Goal: Information Seeking & Learning: Learn about a topic

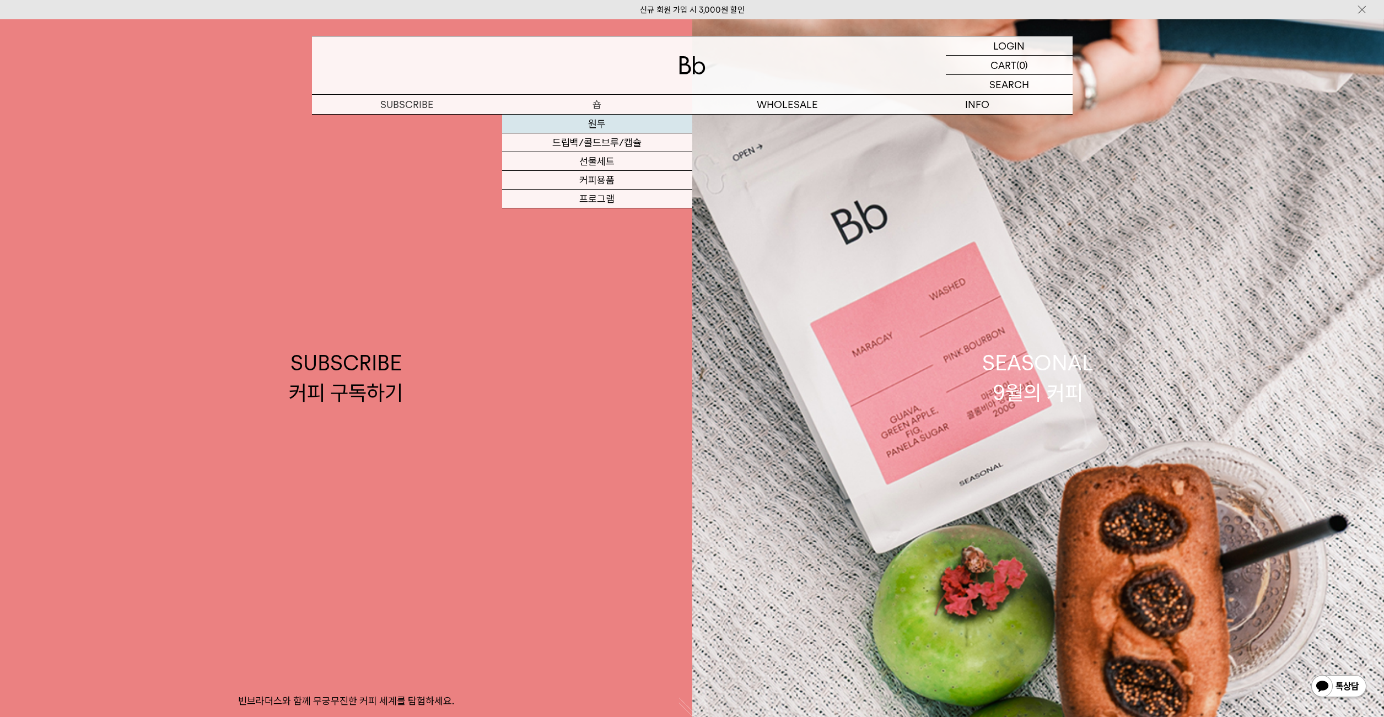
click at [596, 122] on link "원두" at bounding box center [597, 124] width 190 height 19
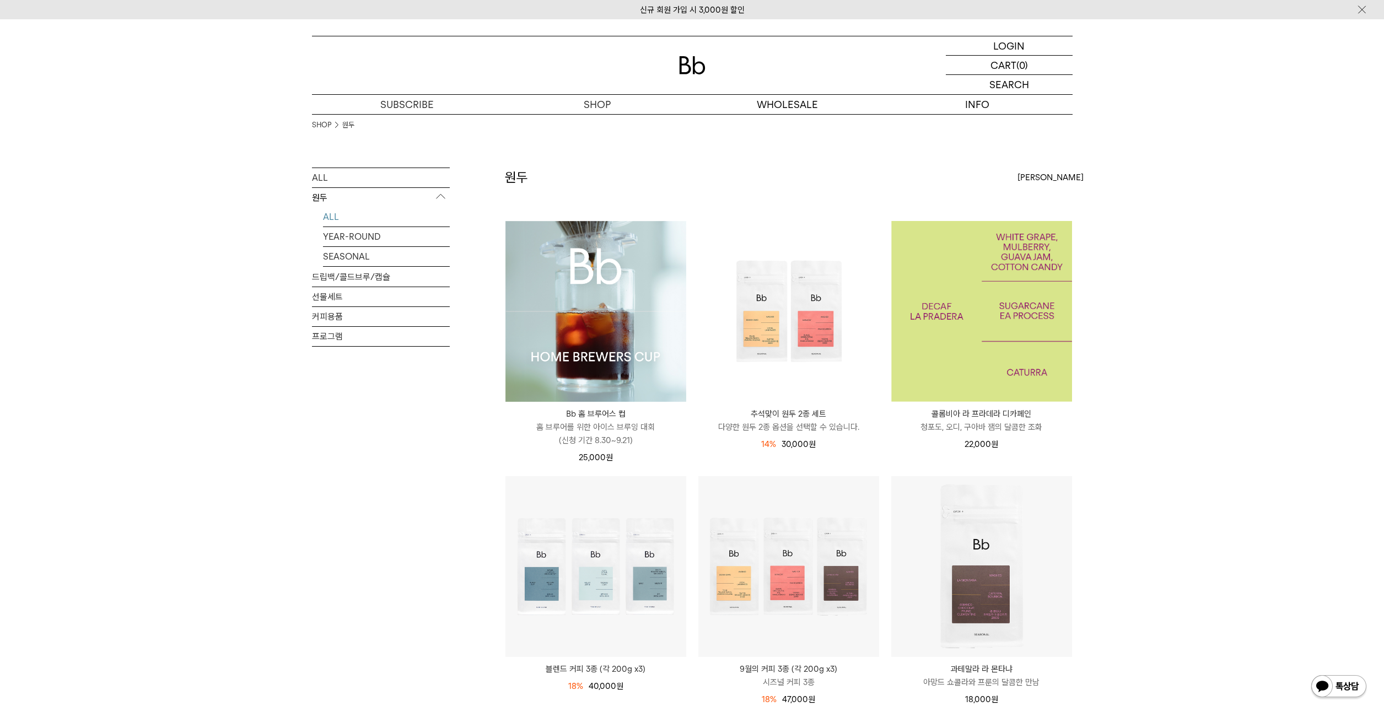
click at [956, 352] on img at bounding box center [981, 311] width 181 height 181
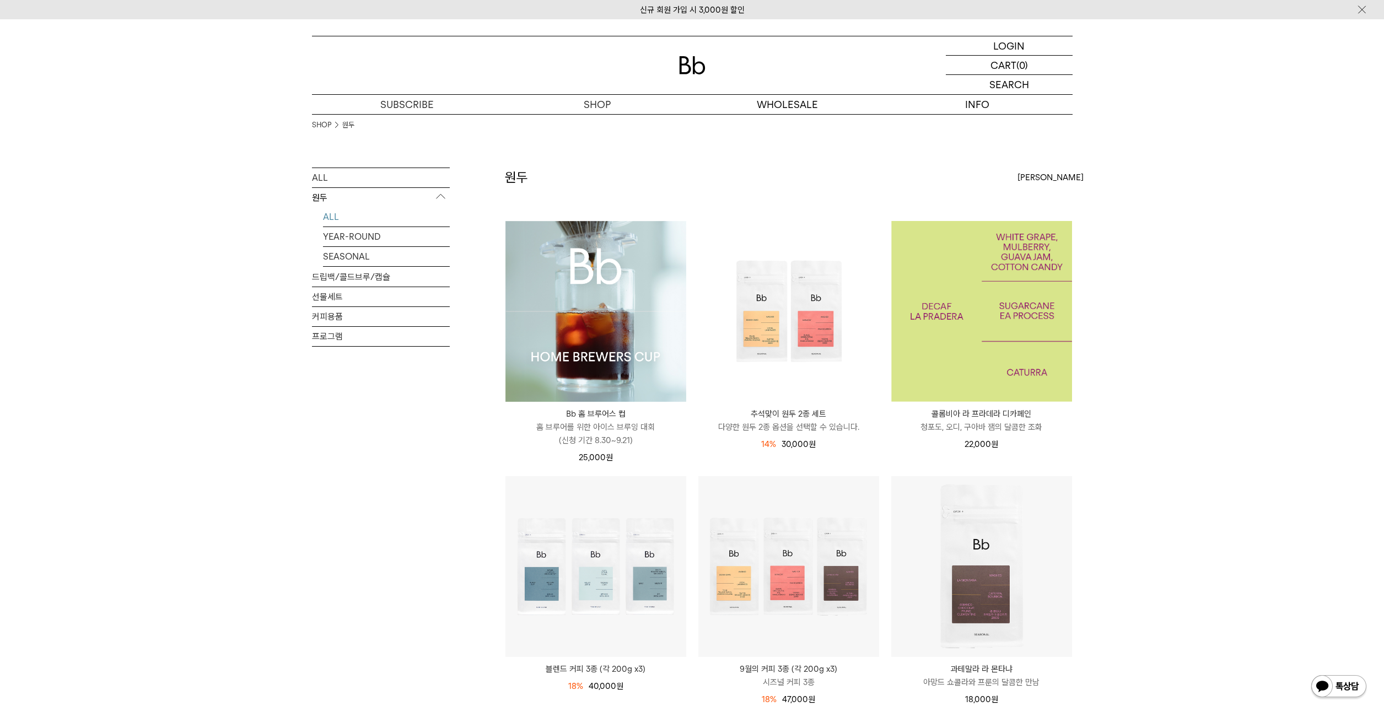
click at [993, 321] on img at bounding box center [981, 311] width 181 height 181
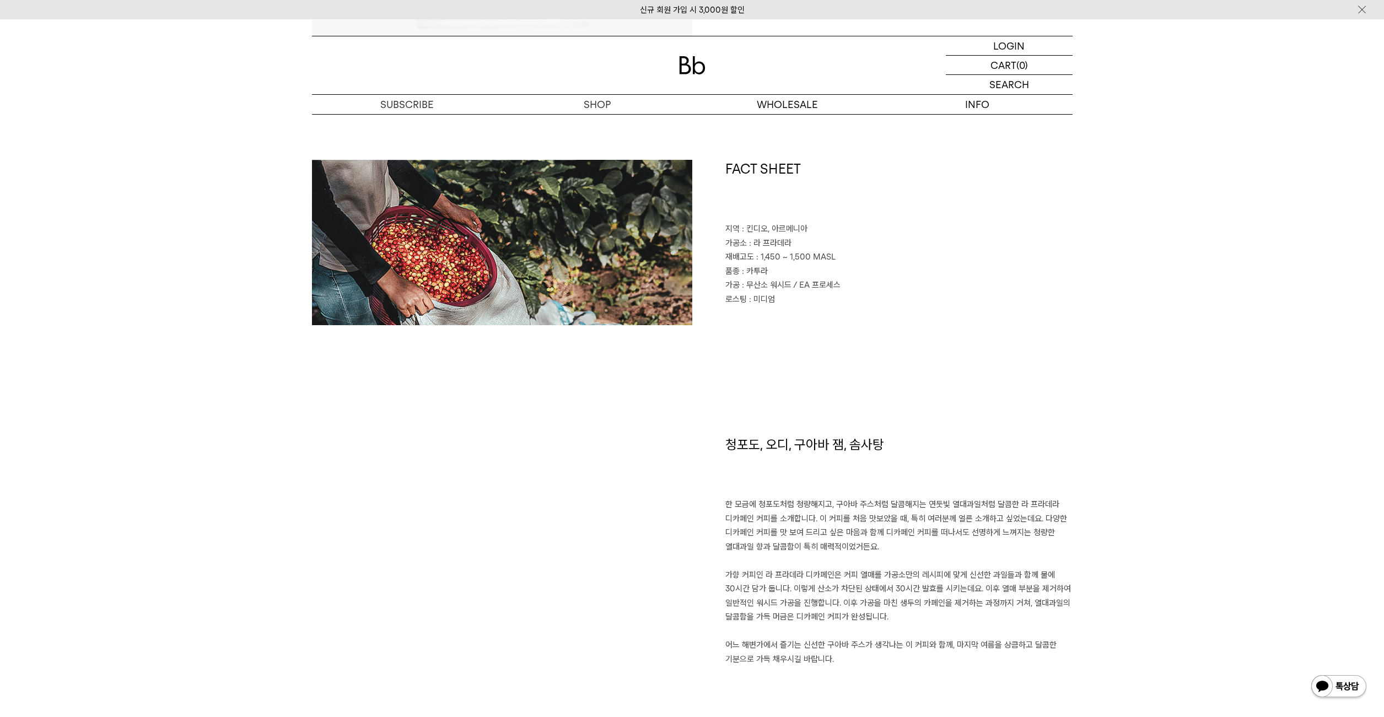
scroll to position [466, 0]
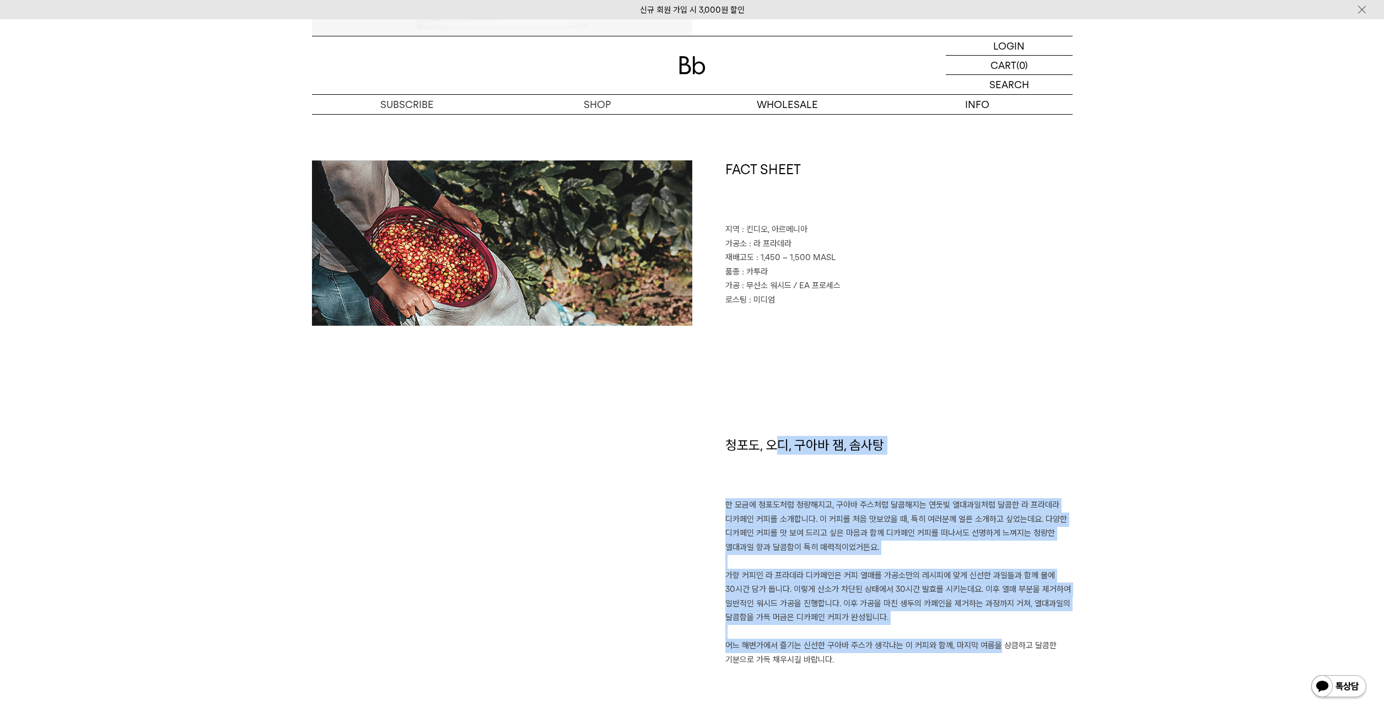
drag, startPoint x: 771, startPoint y: 440, endPoint x: 960, endPoint y: 558, distance: 222.9
click at [972, 602] on div "청포도, 오디, 구아바 잼, 솜사탕 한 모금에 청포도처럼 청량해지고, 구아바 주스처럼 달콤해지는 연둣빛 열대과일처럼 달콤한 라 프라데라 디카페…" at bounding box center [882, 578] width 380 height 285
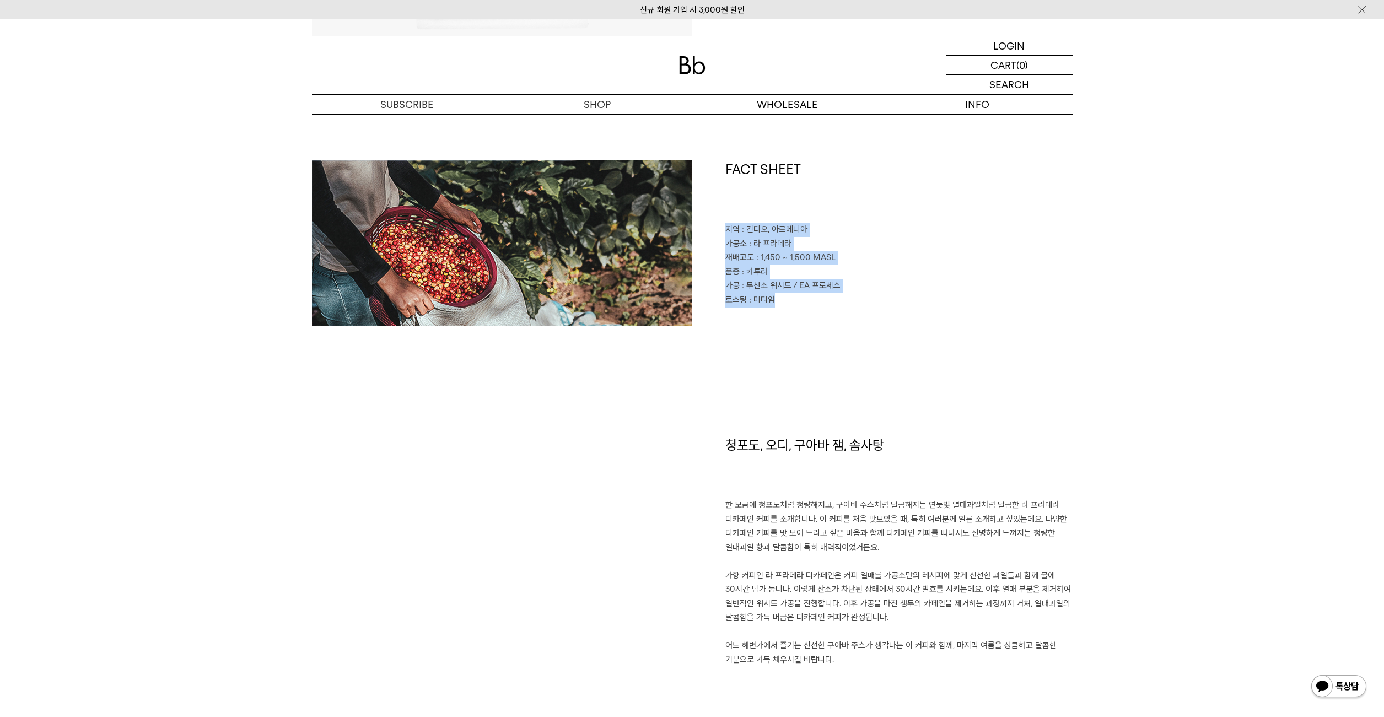
drag, startPoint x: 733, startPoint y: 216, endPoint x: 785, endPoint y: 295, distance: 95.1
click at [784, 296] on div "FACT SHEET 지역 : 킨디오, 아르메니아 가공소 : 라 프라데라 재배고도 : 1,450 ~ 1,500 MASL 품종 : 카투라 가공 :…" at bounding box center [882, 242] width 380 height 165
drag, startPoint x: 785, startPoint y: 295, endPoint x: 807, endPoint y: 292, distance: 22.4
click at [785, 295] on p "로스팅 : 미디엄" at bounding box center [898, 300] width 347 height 14
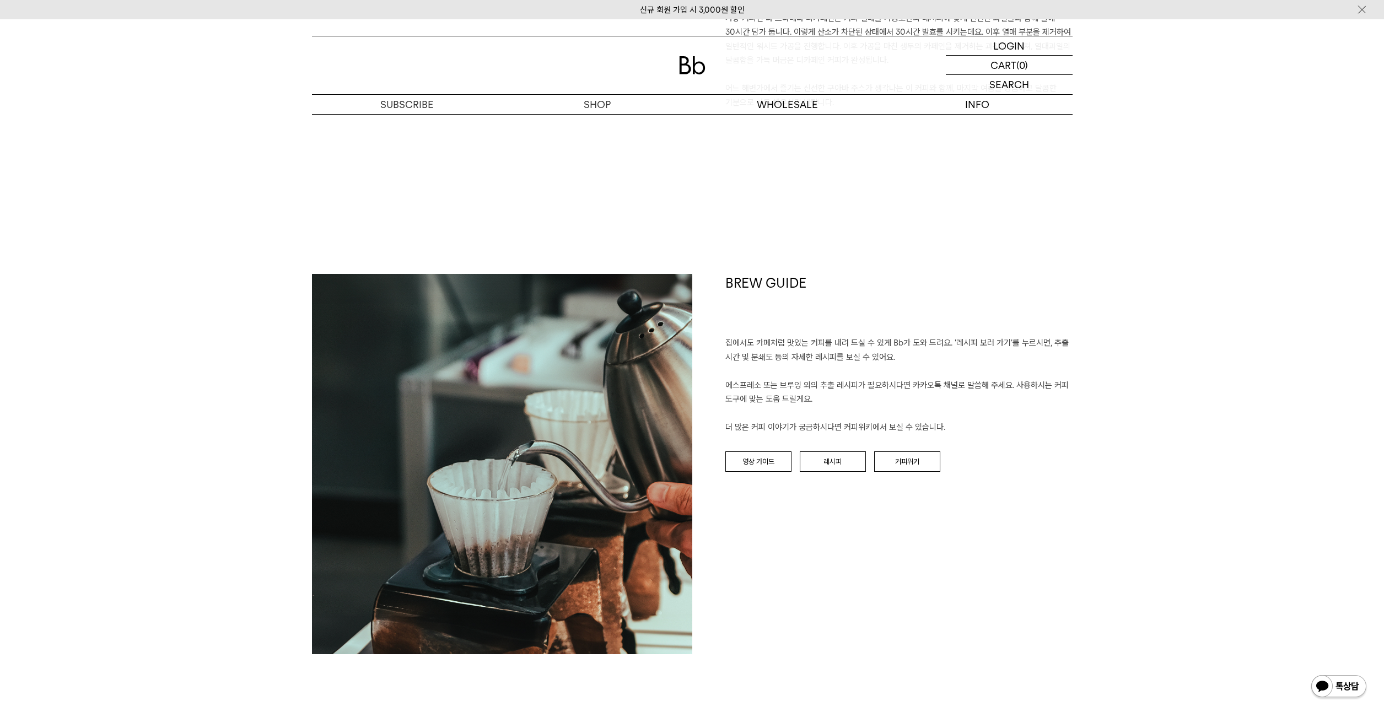
scroll to position [0, 0]
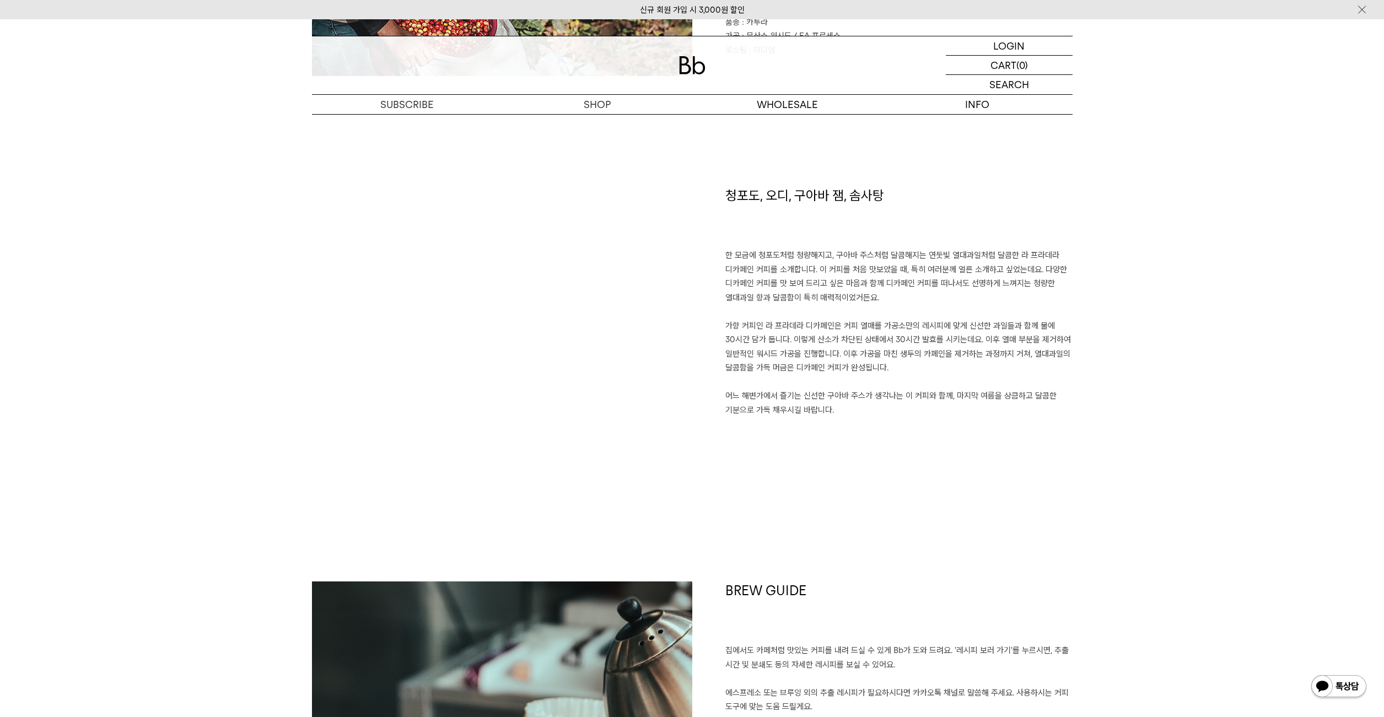
scroll to position [756, 0]
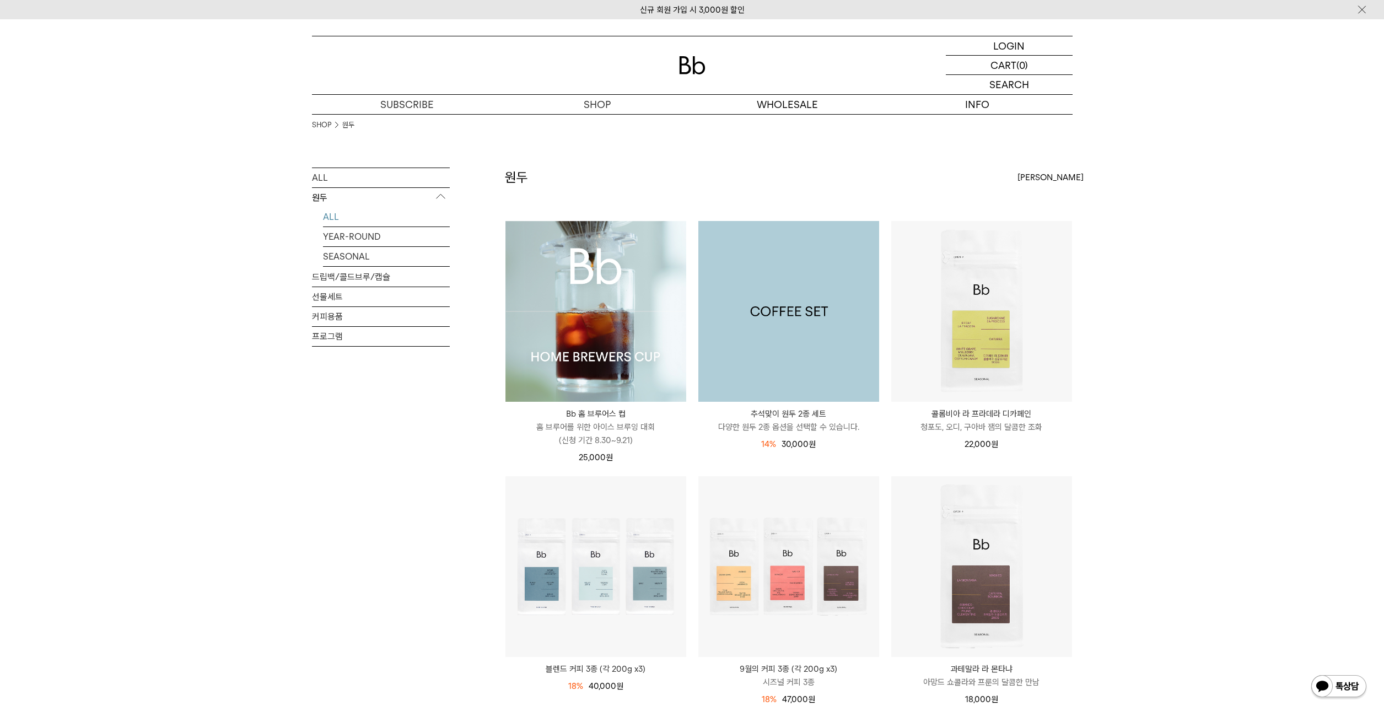
click at [810, 318] on img at bounding box center [788, 311] width 181 height 181
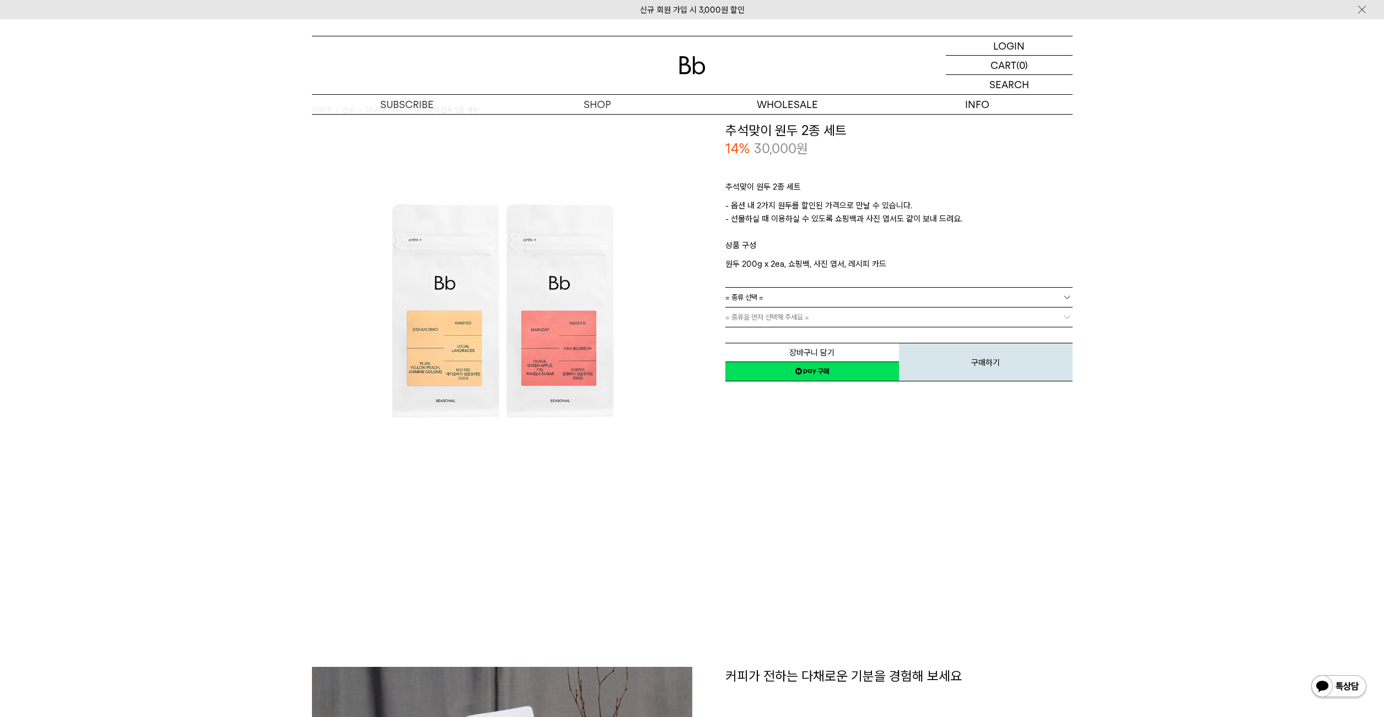
scroll to position [6, 0]
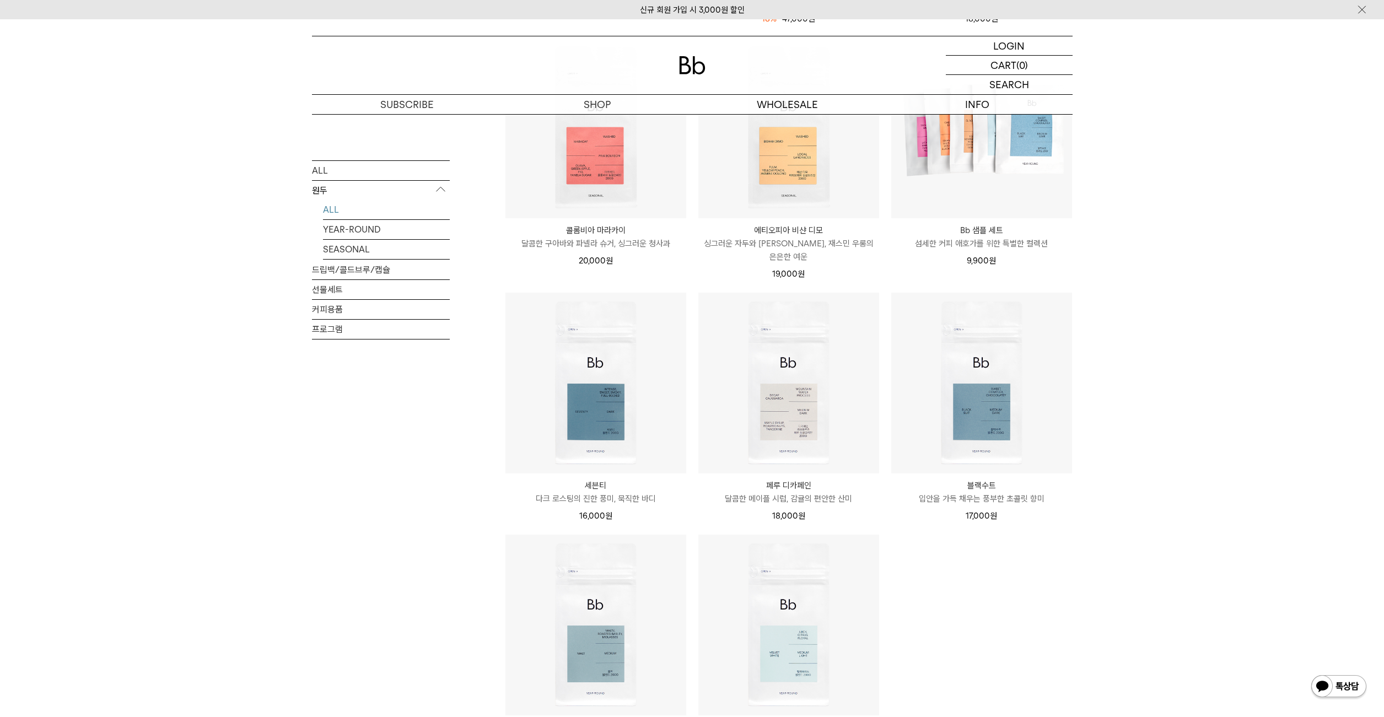
scroll to position [855, 0]
